Goal: Information Seeking & Learning: Learn about a topic

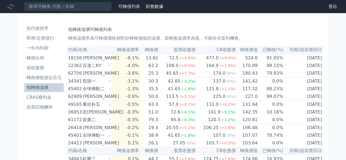
click at [232, 27] on h1 "低轉換溢價可轉債列表" at bounding box center [195, 29] width 254 height 7
click at [270, 35] on p "轉換溢價率為可轉債價格相對於轉換價值的溢價。當轉換溢價率為負，可能存在套利機會。" at bounding box center [195, 38] width 254 height 7
click at [198, 29] on h1 "低轉換溢價可轉債列表" at bounding box center [195, 29] width 254 height 7
click at [215, 26] on h1 "低轉換溢價可轉債列表" at bounding box center [195, 29] width 254 height 7
click at [42, 87] on li "低轉換溢價" at bounding box center [43, 87] width 39 height 7
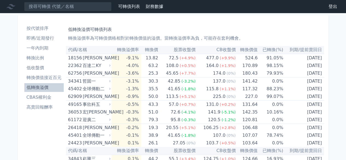
click at [207, 29] on h1 "低轉換溢價可轉債列表" at bounding box center [195, 29] width 254 height 7
click at [274, 33] on div "低轉換溢價可轉債列表 轉換溢價率為可轉債價格相對於轉換價值的溢價。當轉換溢價率為負，可能存在套利機會。" at bounding box center [195, 33] width 254 height 18
click at [241, 30] on h1 "低轉換溢價可轉債列表" at bounding box center [195, 29] width 254 height 7
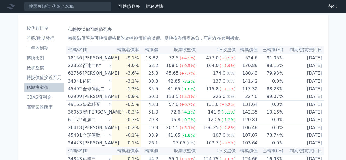
click at [264, 28] on h1 "低轉換溢價可轉債列表" at bounding box center [195, 29] width 254 height 7
click at [274, 28] on h1 "低轉換溢價可轉債列表" at bounding box center [195, 29] width 254 height 7
